Goal: Check status: Check status

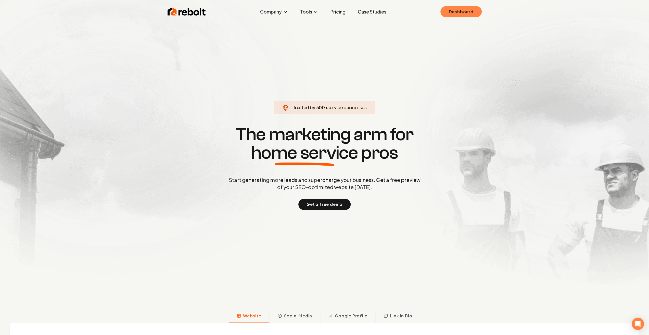
click at [469, 15] on link "Dashboard" at bounding box center [461, 11] width 41 height 11
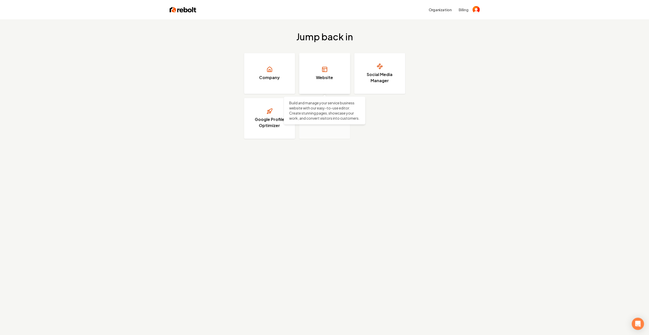
click at [326, 73] on link "Website" at bounding box center [324, 73] width 51 height 41
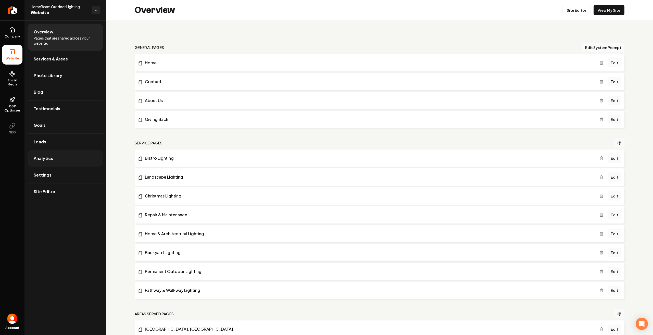
click at [55, 160] on link "Analytics" at bounding box center [66, 158] width 76 height 16
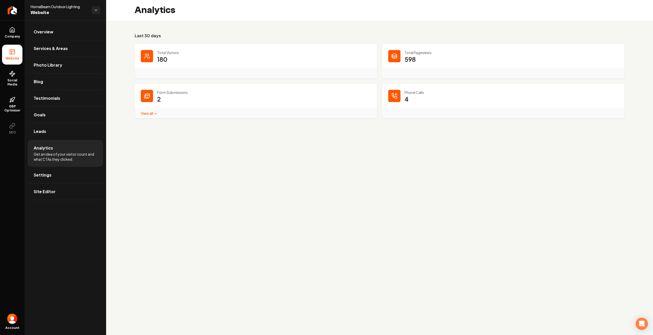
click at [153, 114] on link "View all → Form Submissions stats" at bounding box center [149, 113] width 16 height 5
